Goal: Navigation & Orientation: Understand site structure

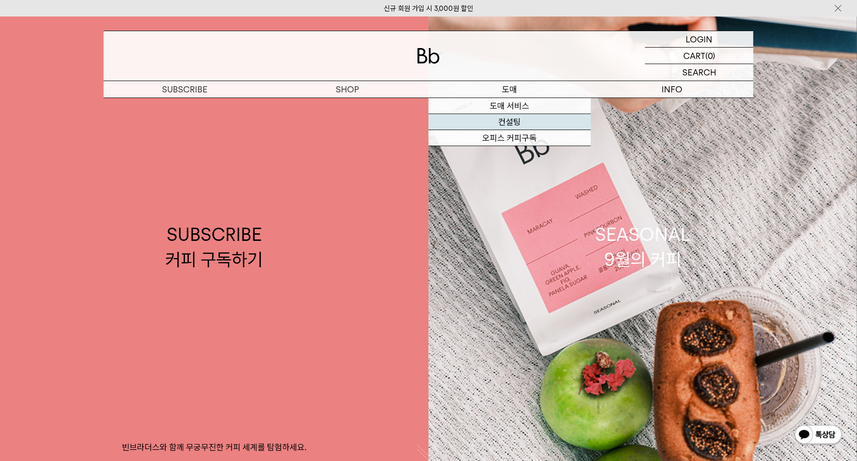
click at [503, 116] on link "컨설팅" at bounding box center [510, 122] width 163 height 16
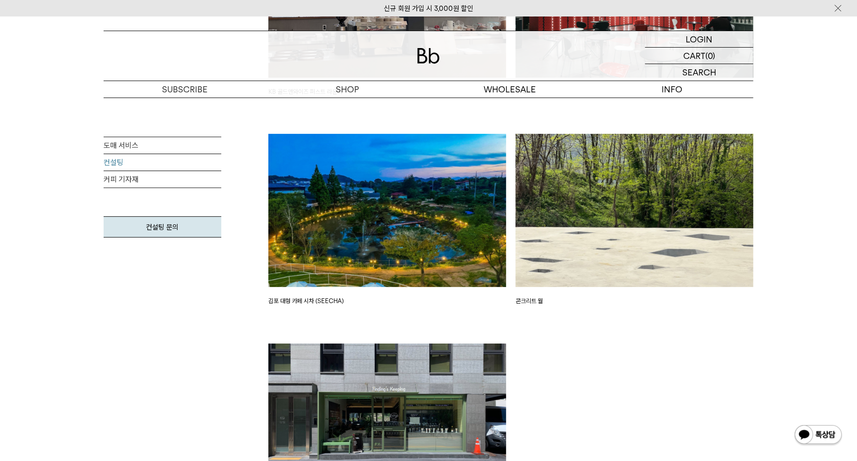
scroll to position [2261, 0]
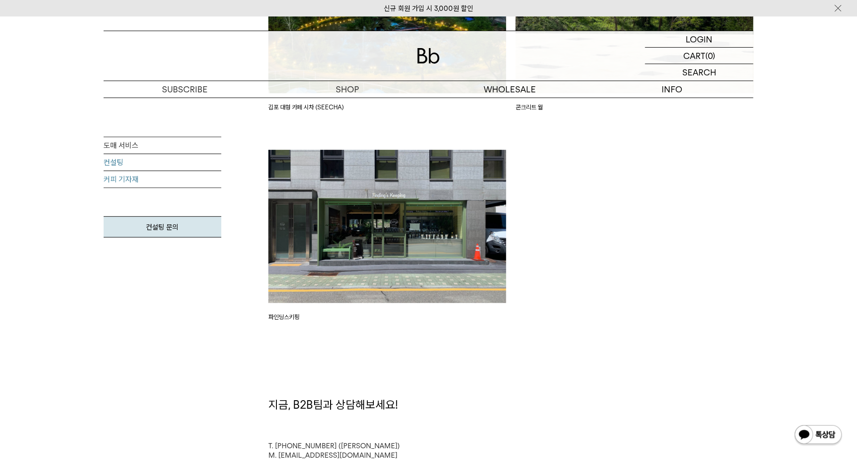
click at [125, 182] on link "커피 기자재" at bounding box center [163, 179] width 118 height 17
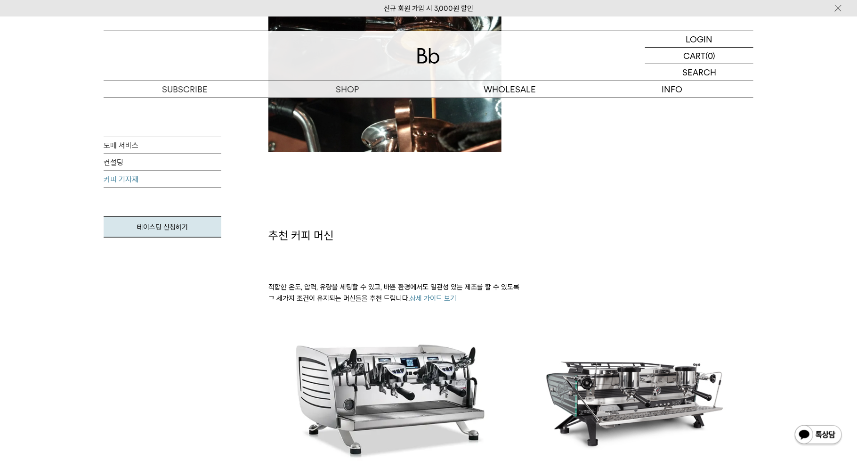
scroll to position [94, 0]
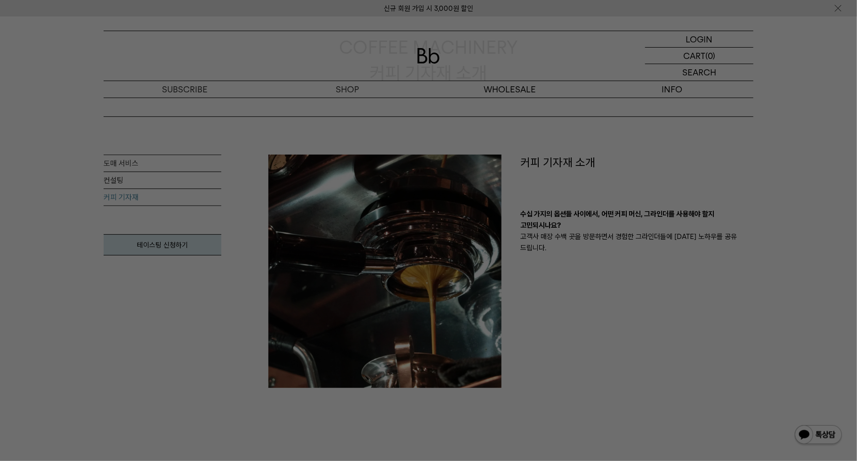
click at [185, 85] on div at bounding box center [428, 230] width 857 height 461
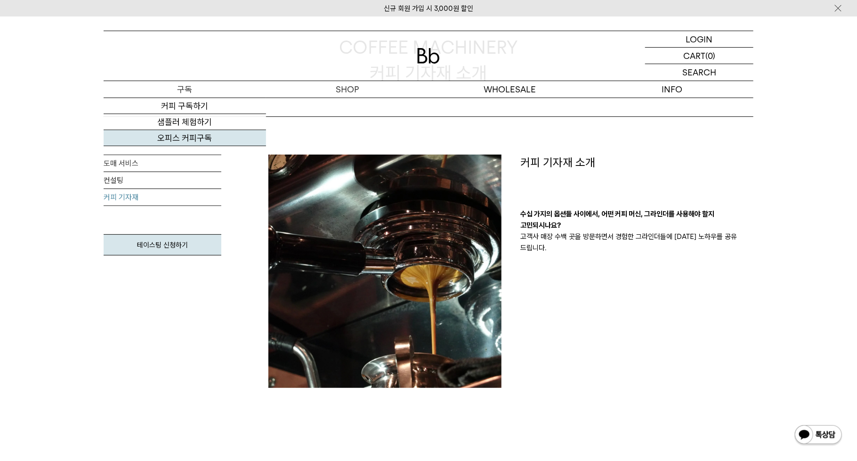
click at [186, 139] on link "오피스 커피구독" at bounding box center [185, 138] width 163 height 16
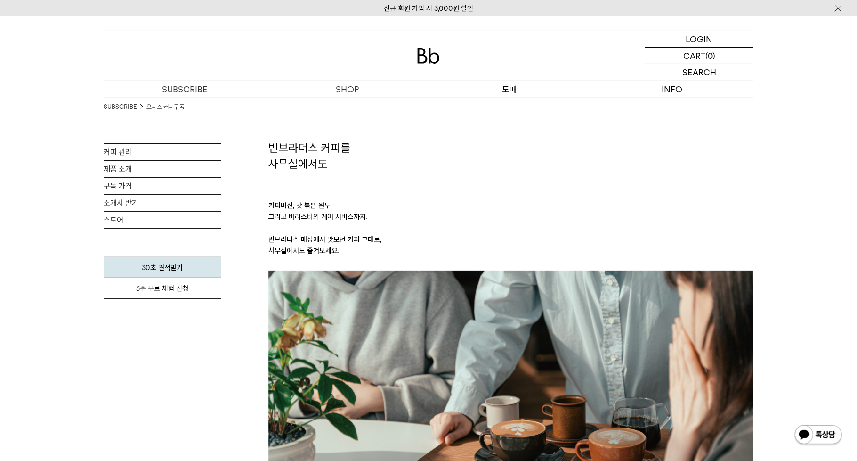
click at [509, 84] on p "도매" at bounding box center [510, 89] width 163 height 16
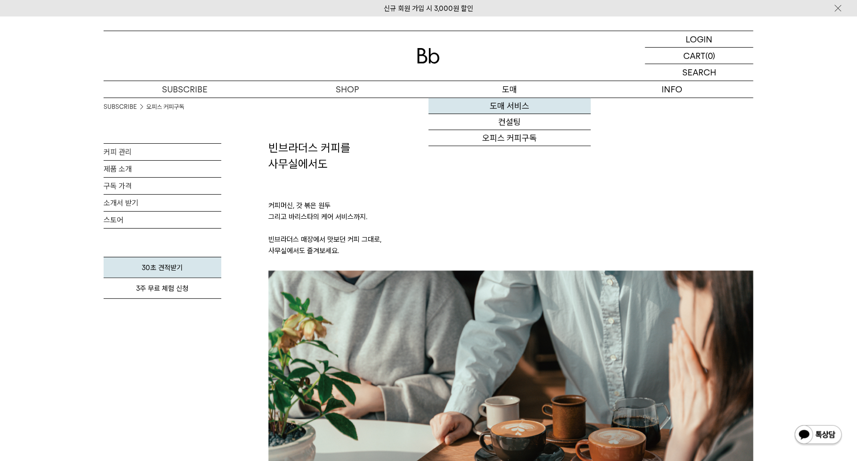
click at [509, 104] on link "도매 서비스" at bounding box center [510, 106] width 163 height 16
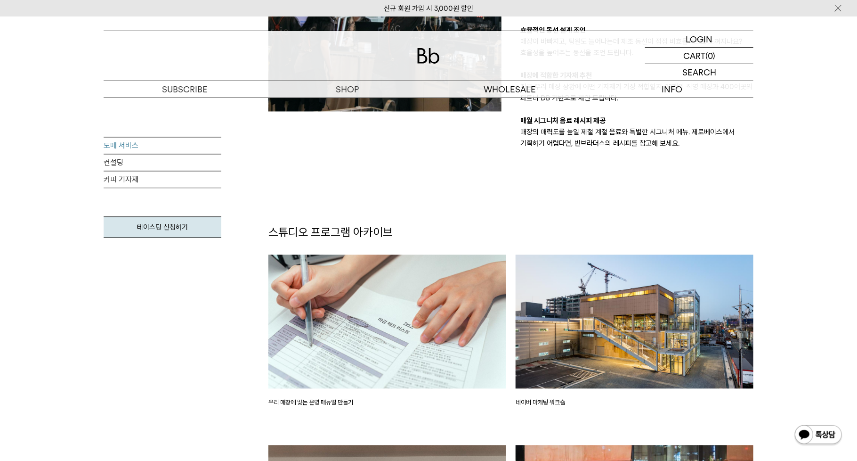
scroll to position [1083, 0]
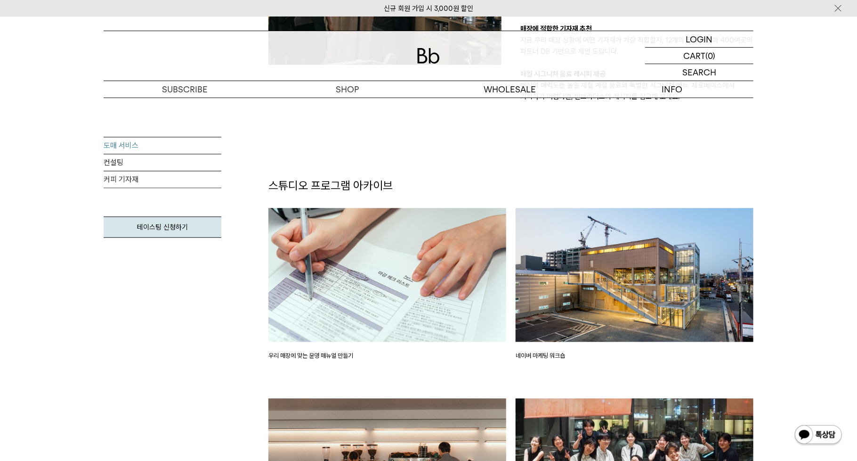
click at [374, 318] on img at bounding box center [387, 275] width 238 height 134
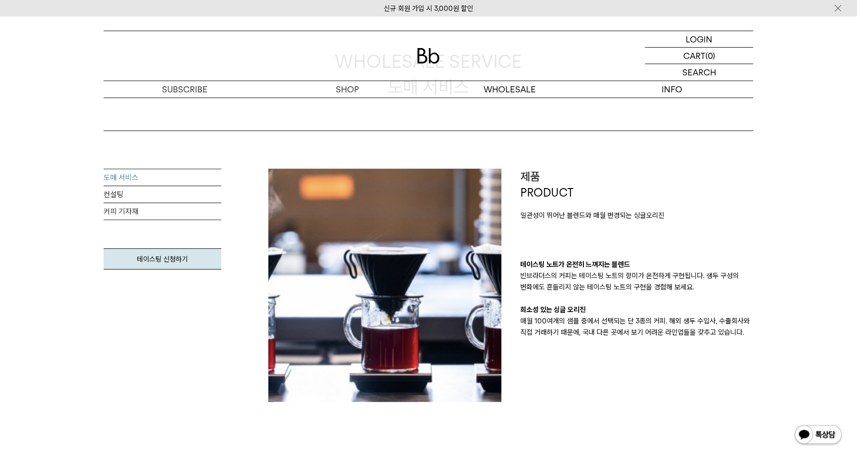
scroll to position [94, 0]
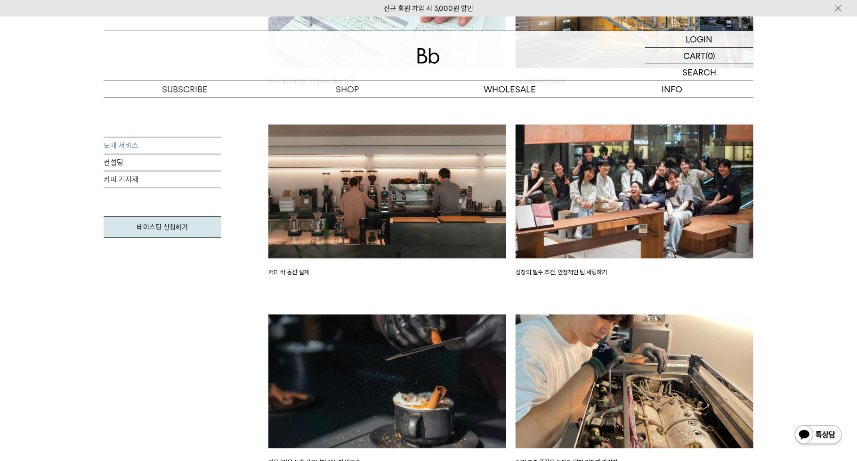
scroll to position [1413, 0]
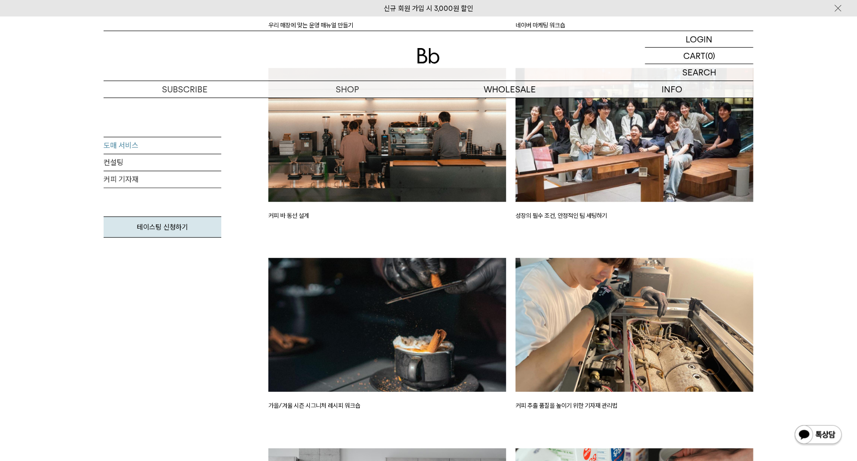
click at [528, 193] on img at bounding box center [635, 135] width 238 height 134
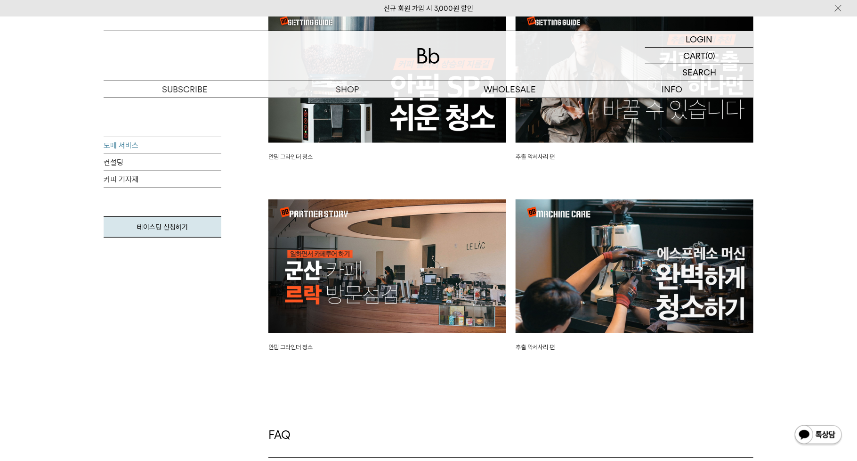
scroll to position [1884, 0]
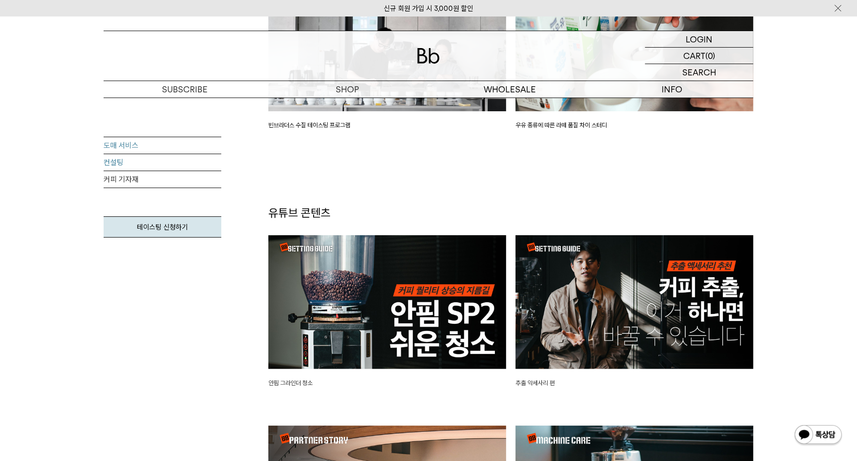
click at [133, 164] on link "컨설팅" at bounding box center [163, 162] width 118 height 17
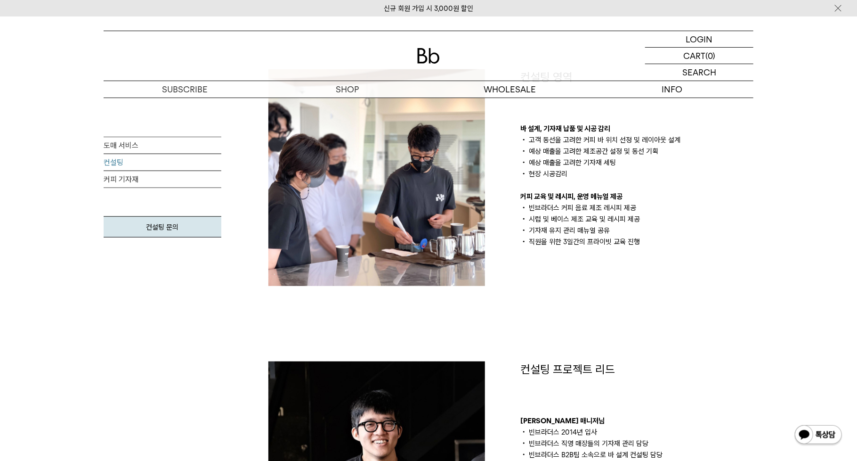
scroll to position [707, 0]
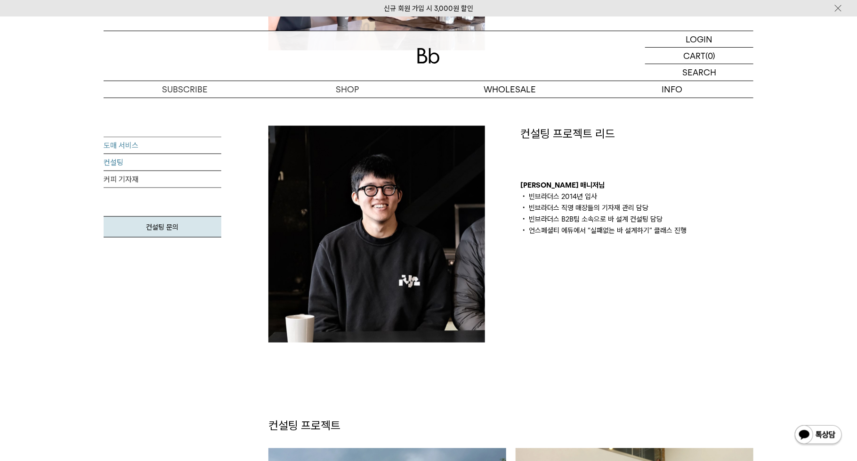
click at [132, 150] on link "도매 서비스" at bounding box center [163, 145] width 118 height 17
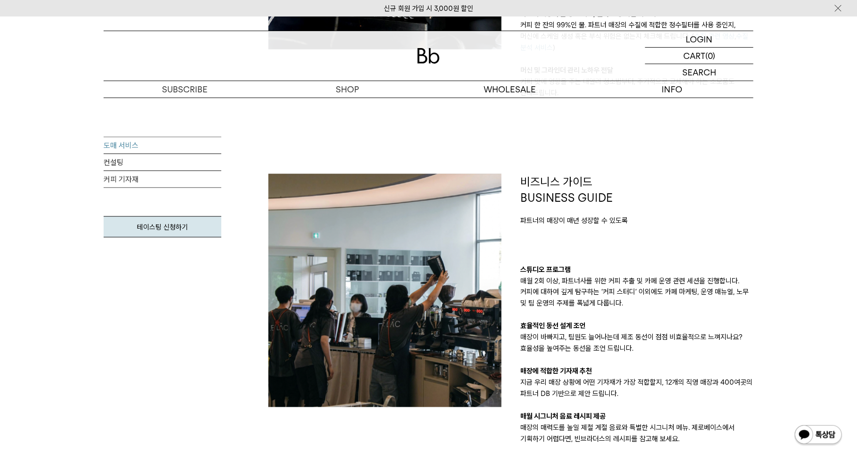
scroll to position [753, 0]
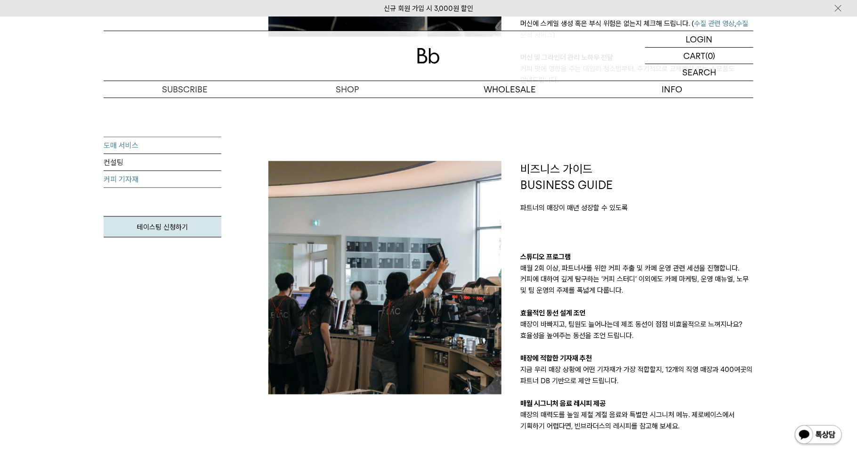
click at [123, 180] on link "커피 기자재" at bounding box center [163, 179] width 118 height 17
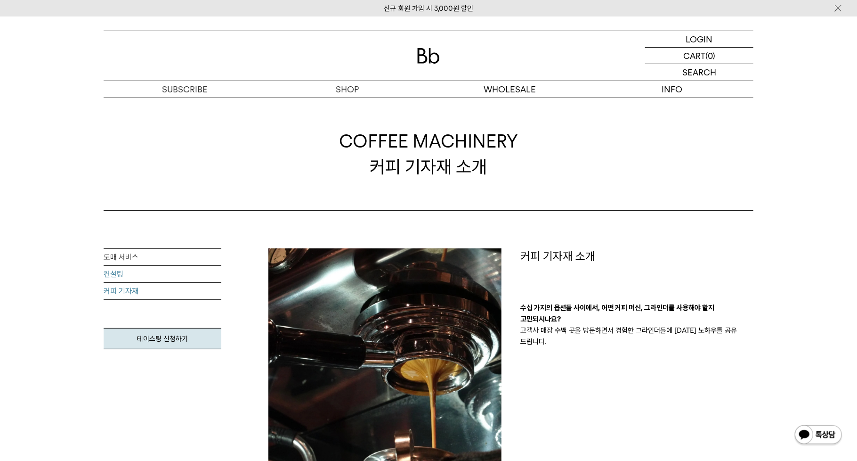
click at [116, 274] on link "컨설팅" at bounding box center [163, 274] width 118 height 17
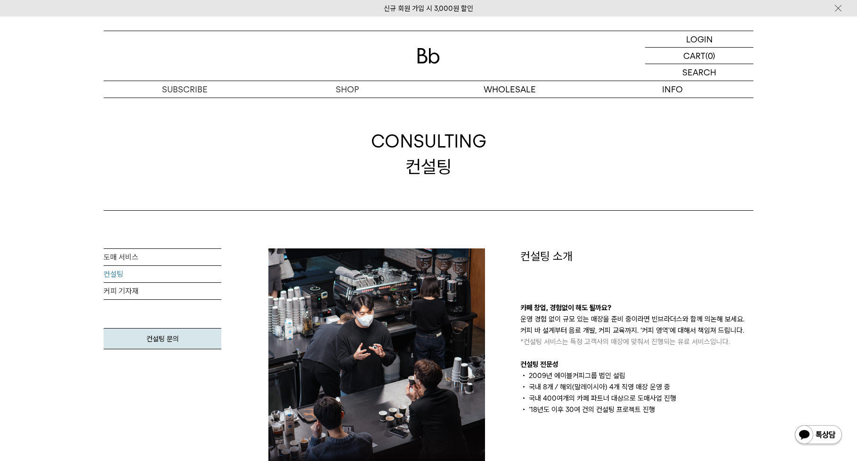
click at [125, 258] on link "도매 서비스" at bounding box center [163, 257] width 118 height 17
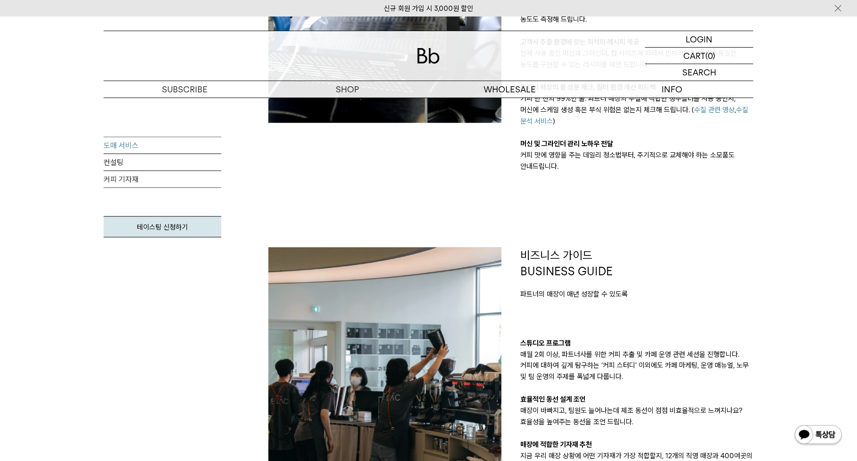
scroll to position [848, 0]
